Goal: Task Accomplishment & Management: Use online tool/utility

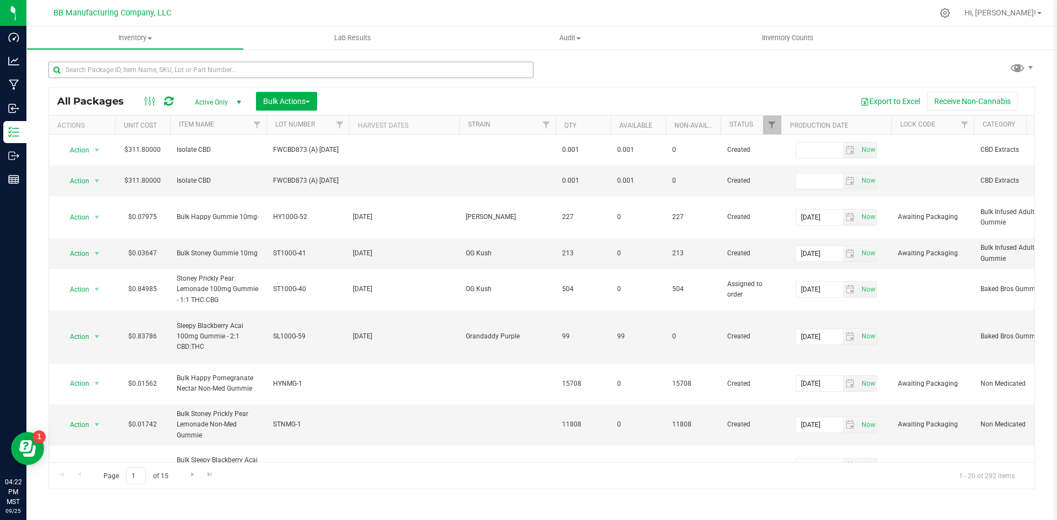
click at [97, 77] on input "text" at bounding box center [290, 70] width 485 height 17
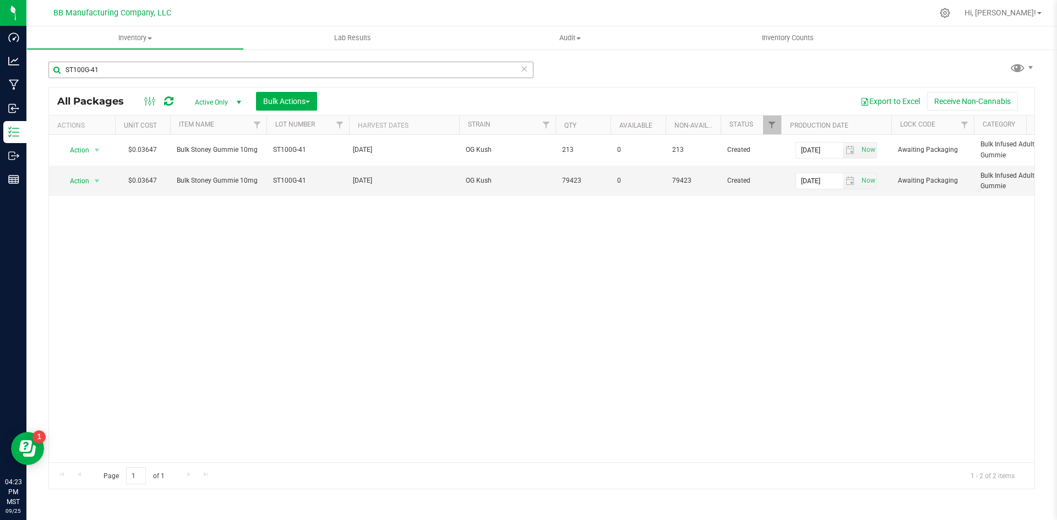
click at [87, 70] on input "ST100G-41" at bounding box center [290, 70] width 485 height 17
type input "-41"
click at [223, 92] on div "Active Only Active Only Lab Samples Locked All Bulk Actions Add to manufacturin…" at bounding box center [255, 101] width 140 height 19
click at [227, 105] on span "Active Only" at bounding box center [215, 102] width 61 height 15
click at [203, 167] on li "All" at bounding box center [214, 169] width 59 height 17
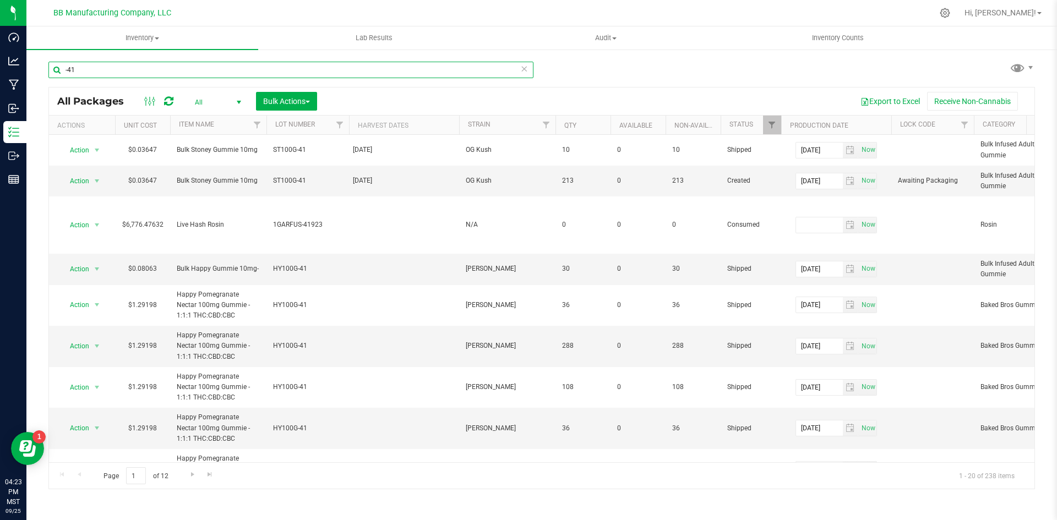
click at [64, 70] on input "-41" at bounding box center [290, 70] width 485 height 17
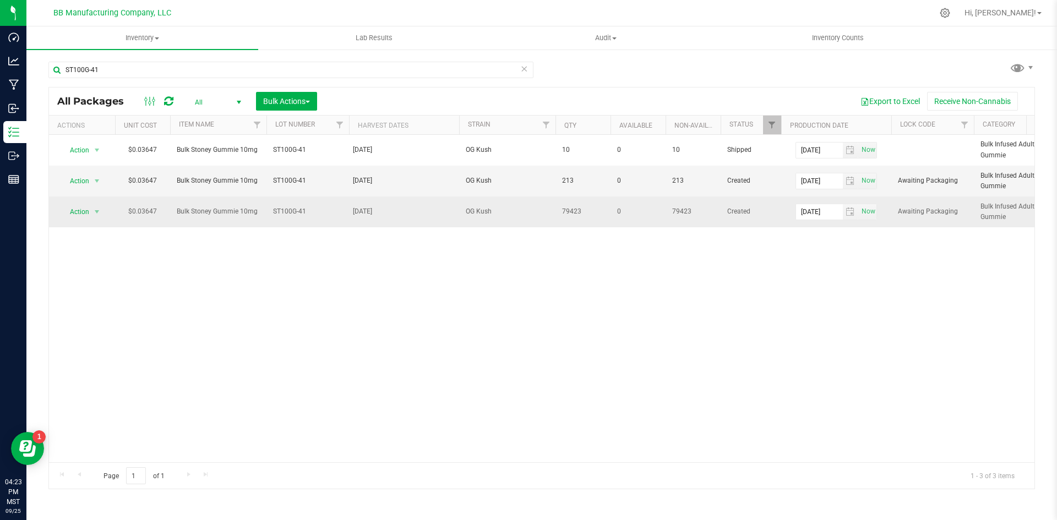
click at [340, 206] on span "ST100G-41" at bounding box center [307, 211] width 69 height 10
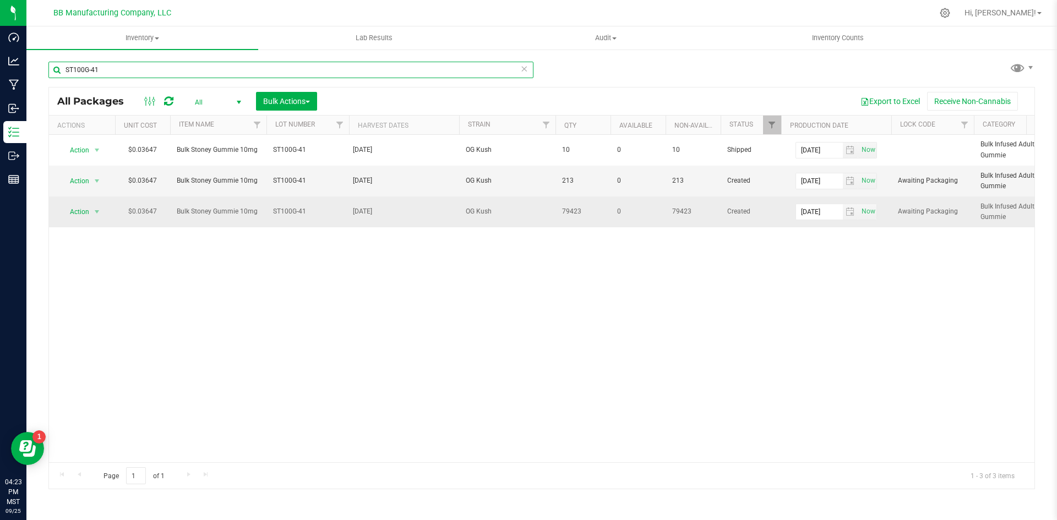
click at [119, 72] on input "ST100G-41" at bounding box center [290, 70] width 485 height 17
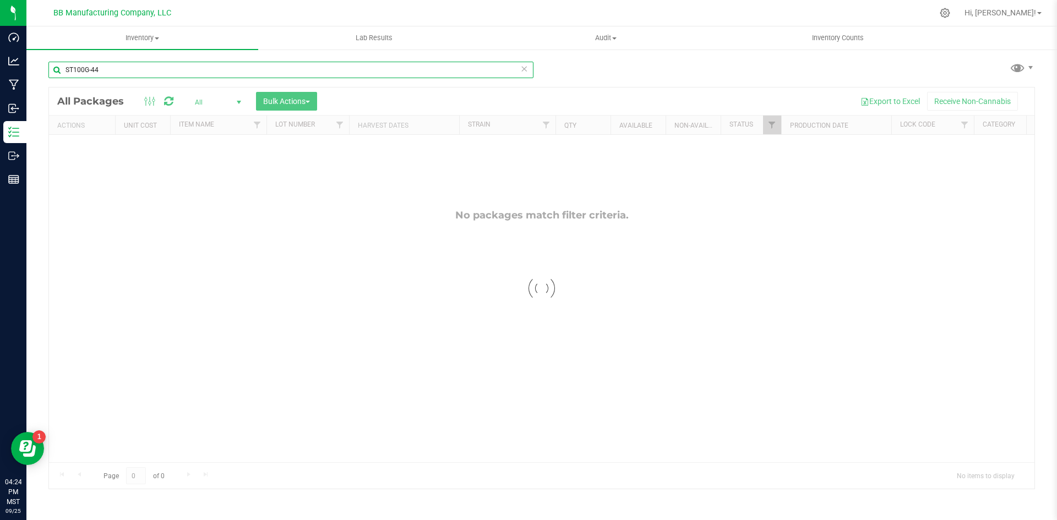
click at [121, 64] on input "ST100G-44" at bounding box center [290, 70] width 485 height 17
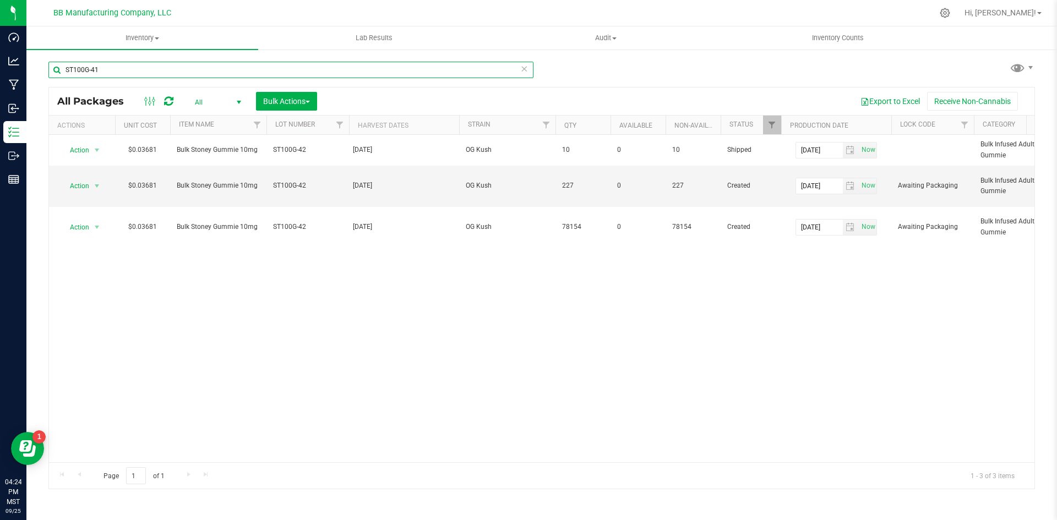
type input "ST100G-41"
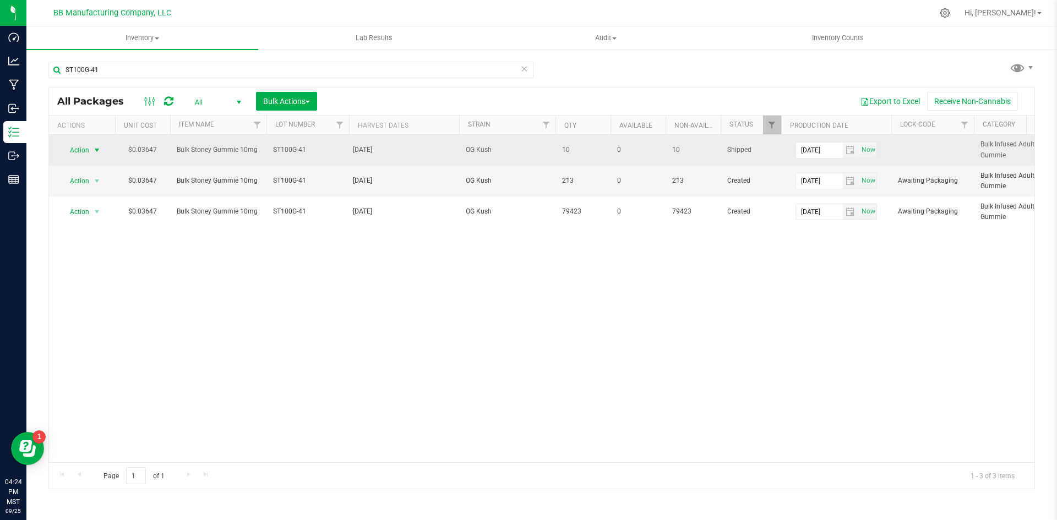
click at [93, 150] on span "select" at bounding box center [96, 150] width 9 height 9
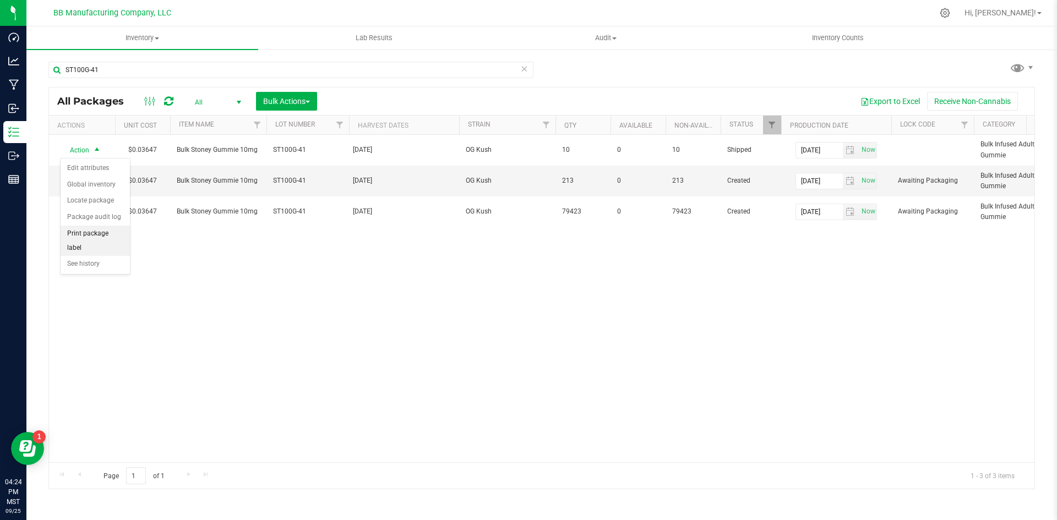
click at [104, 235] on li "Print package label" at bounding box center [95, 241] width 69 height 30
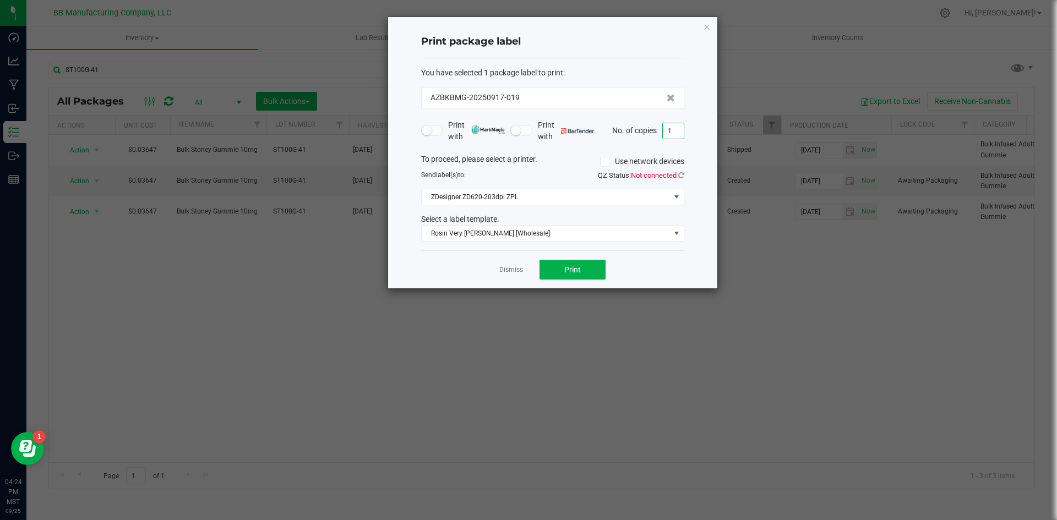
click at [679, 130] on input "1" at bounding box center [673, 130] width 21 height 15
type input "5"
click at [631, 271] on div "Dismiss Print" at bounding box center [552, 269] width 263 height 38
click at [546, 232] on span "Rosin Very [PERSON_NAME] [Wholesale]" at bounding box center [546, 233] width 248 height 15
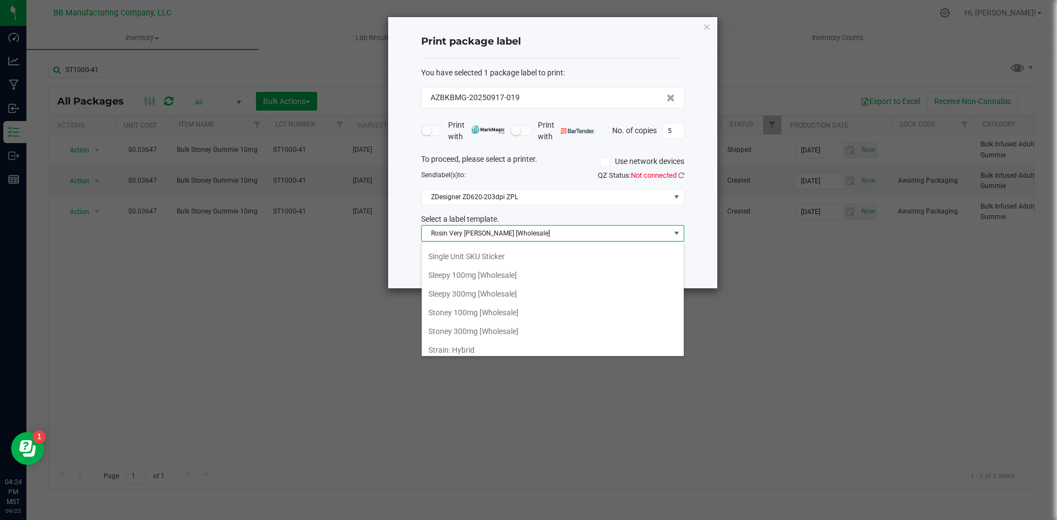
scroll to position [706, 0]
click at [484, 312] on li "Stoney 100mg [Wholesale]" at bounding box center [553, 315] width 262 height 19
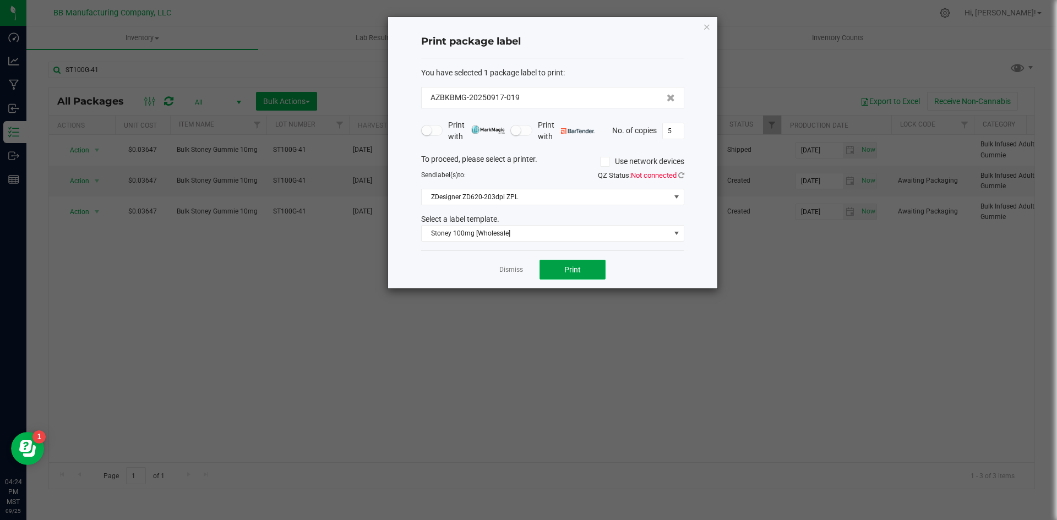
click at [582, 270] on button "Print" at bounding box center [572, 270] width 66 height 20
click at [705, 29] on icon "button" at bounding box center [707, 26] width 8 height 13
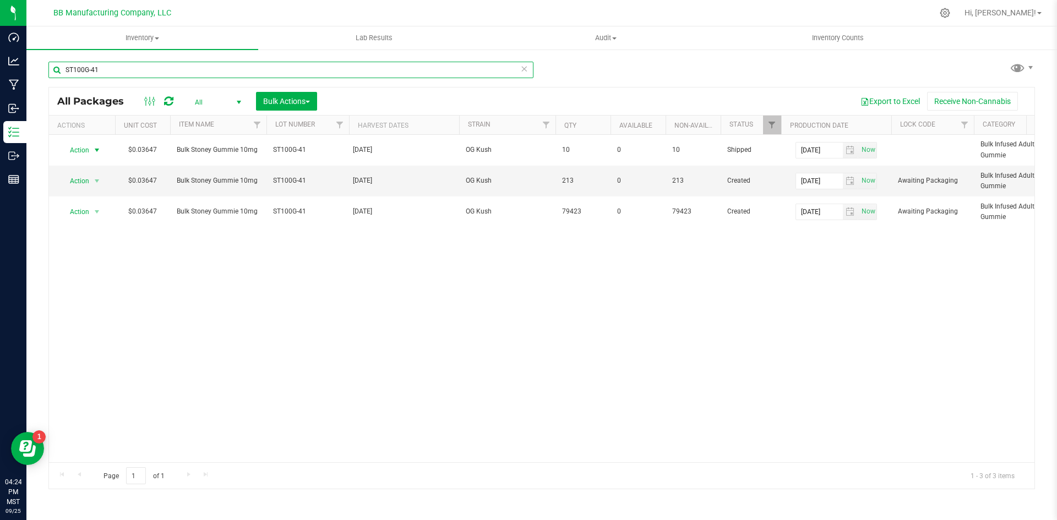
drag, startPoint x: 114, startPoint y: 64, endPoint x: 148, endPoint y: 72, distance: 34.3
click at [114, 64] on input "ST100G-41" at bounding box center [290, 70] width 485 height 17
type input "ST100G-42"
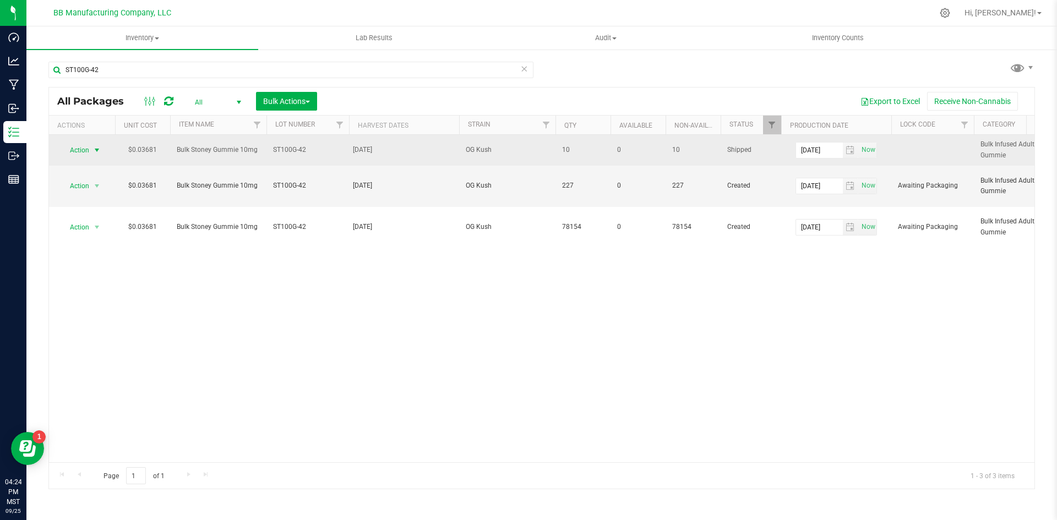
click at [81, 145] on span "Action" at bounding box center [75, 150] width 30 height 15
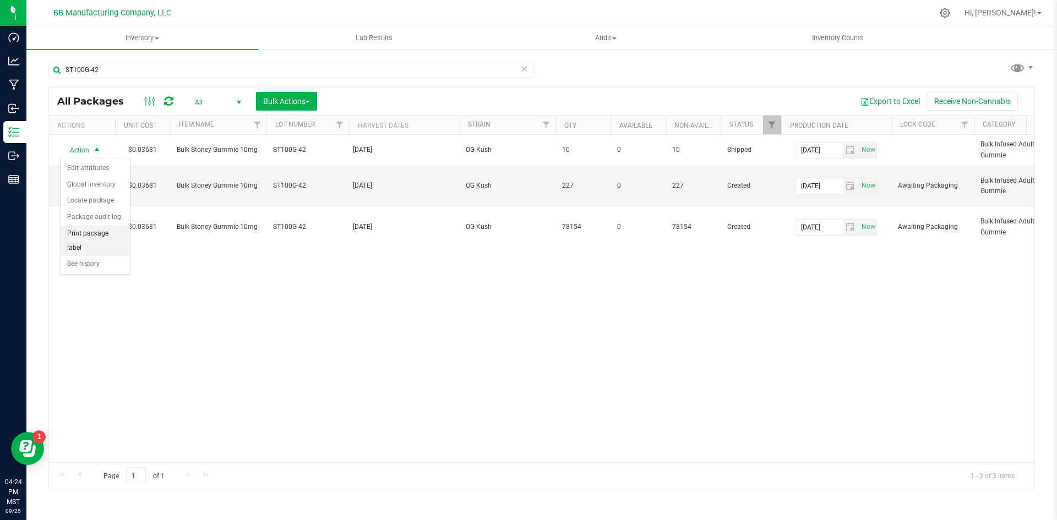
click at [103, 230] on li "Print package label" at bounding box center [95, 241] width 69 height 30
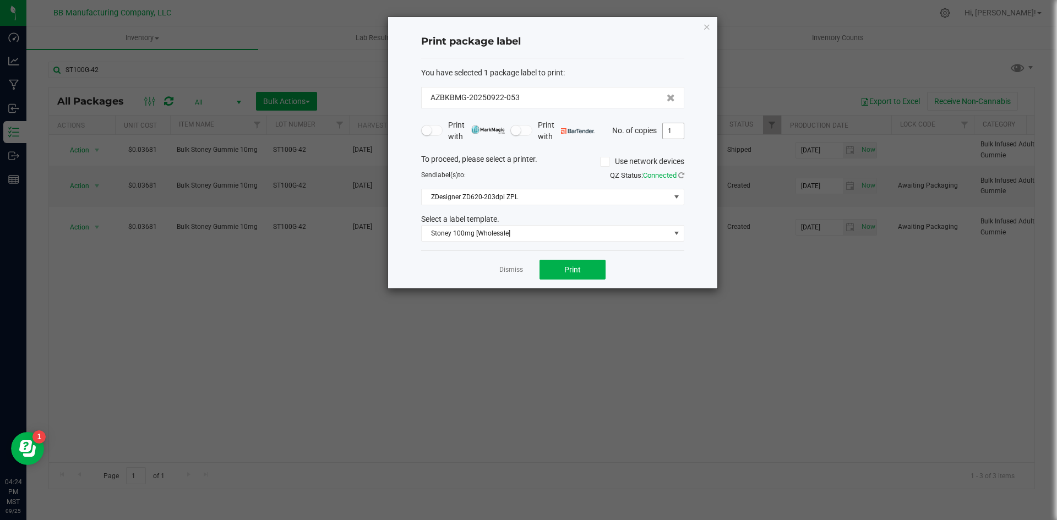
click at [672, 129] on input "1" at bounding box center [673, 130] width 21 height 15
click at [674, 130] on input "1" at bounding box center [673, 130] width 21 height 15
type input "10"
click at [692, 264] on div "Print package label You have selected 1 package label to print : AZBKBMG-202509…" at bounding box center [552, 152] width 329 height 271
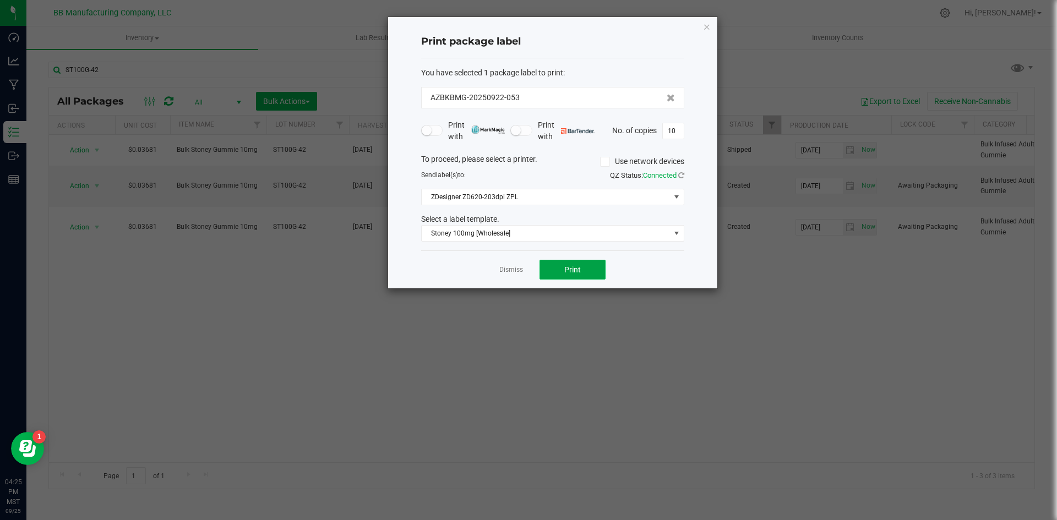
click at [576, 267] on span "Print" at bounding box center [572, 269] width 17 height 9
